Goal: Information Seeking & Learning: Learn about a topic

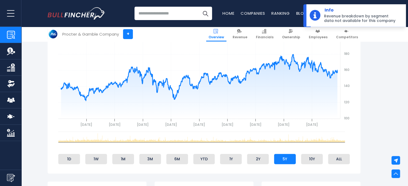
scroll to position [222, 0]
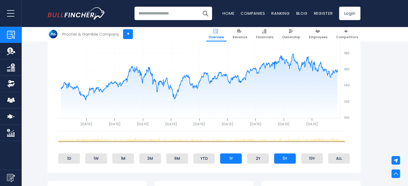
click at [226, 161] on li "1Y" at bounding box center [231, 158] width 22 height 10
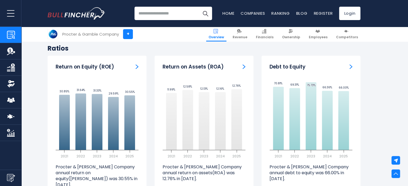
scroll to position [1080, 0]
click at [350, 64] on img "Debt to Equity" at bounding box center [351, 66] width 3 height 5
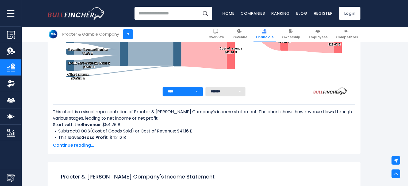
scroll to position [175, 0]
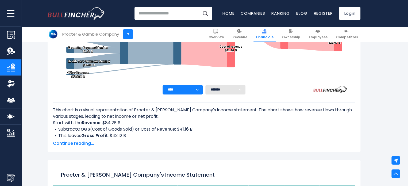
click at [85, 144] on span "Continue reading..." at bounding box center [204, 143] width 302 height 6
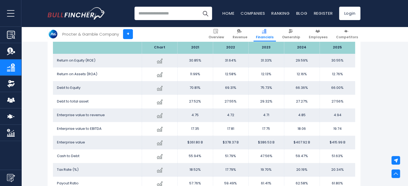
scroll to position [1055, 0]
